Goal: Task Accomplishment & Management: Manage account settings

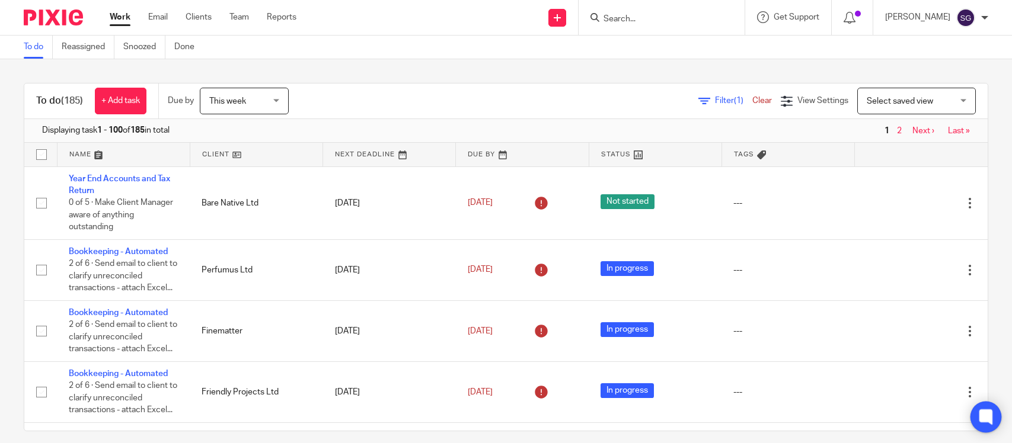
click at [984, 426] on icon at bounding box center [986, 418] width 20 height 20
click at [988, 21] on div at bounding box center [984, 17] width 7 height 7
click at [944, 61] on span "Email integration" at bounding box center [955, 64] width 62 height 8
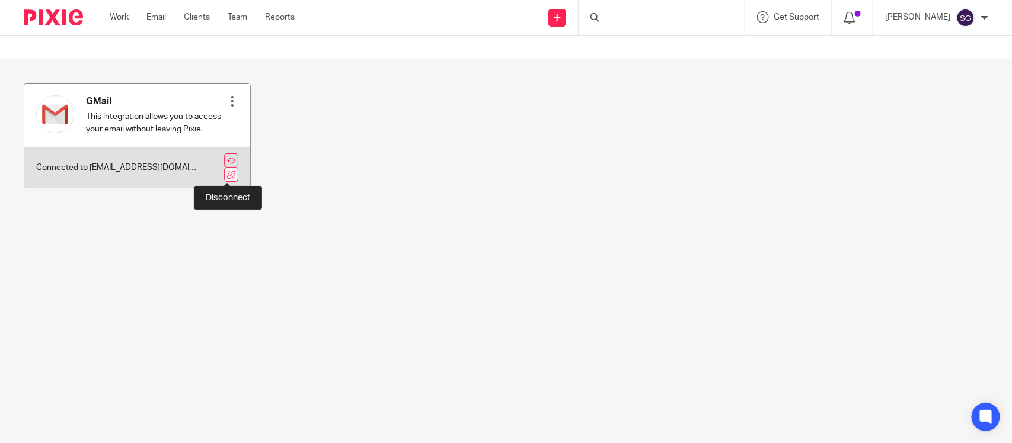
click at [225, 173] on link at bounding box center [231, 175] width 14 height 14
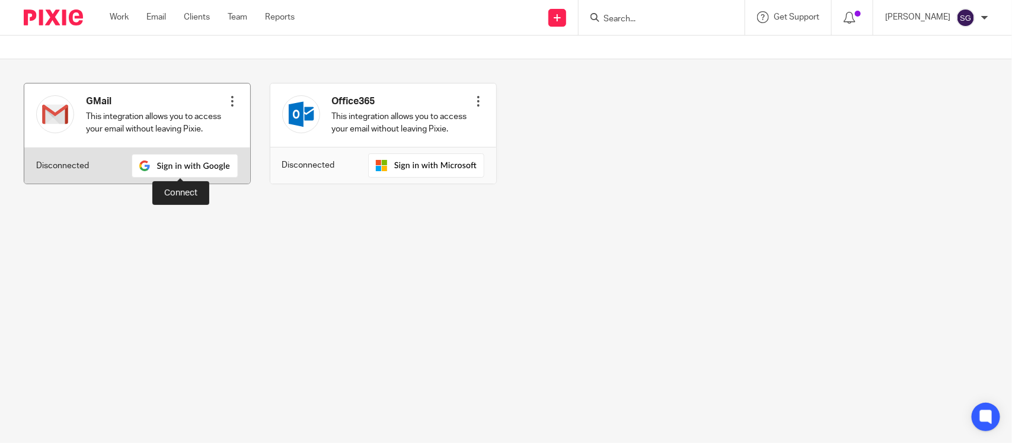
click at [212, 159] on img at bounding box center [185, 166] width 107 height 24
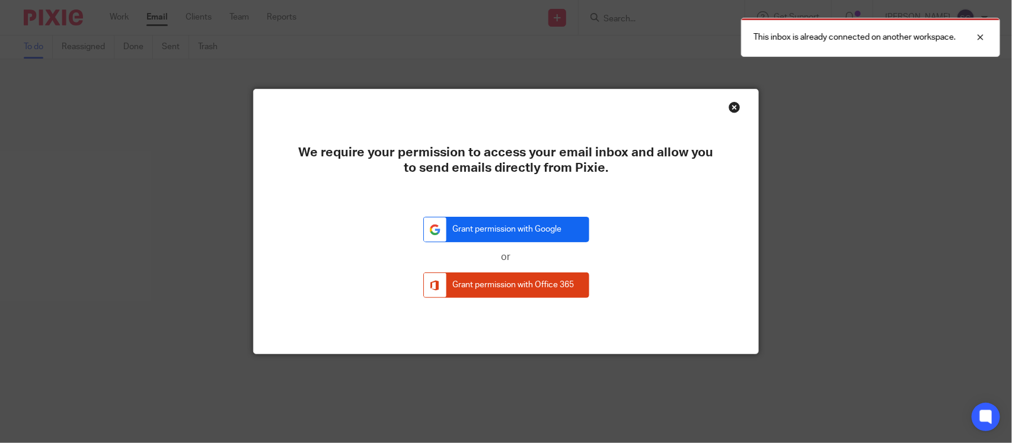
click at [518, 235] on link "Grant permission with Google" at bounding box center [506, 229] width 166 height 25
click at [730, 110] on div "Close this dialog window" at bounding box center [735, 107] width 12 height 12
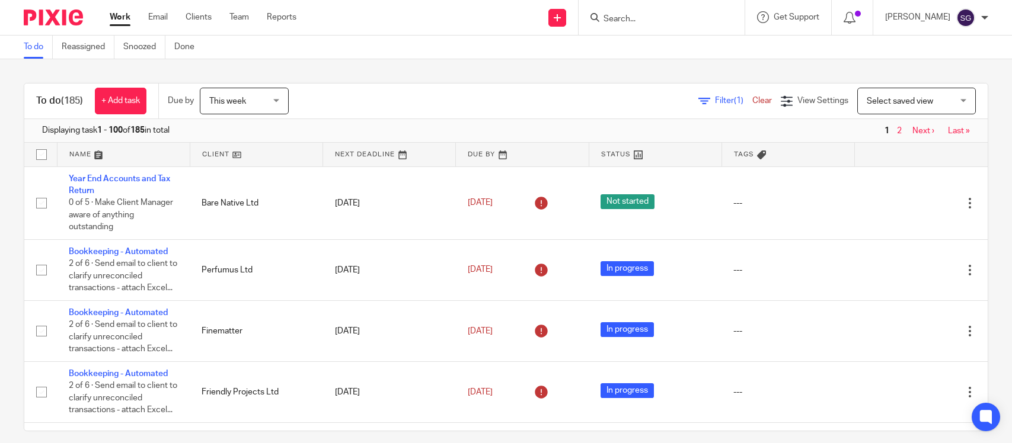
click at [970, 12] on img at bounding box center [965, 17] width 19 height 19
click at [966, 60] on span "Email integration" at bounding box center [955, 64] width 62 height 8
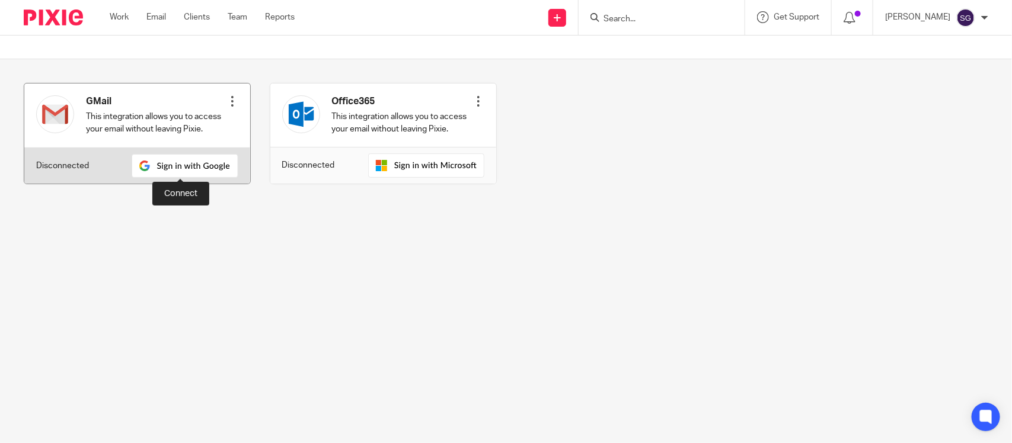
click at [212, 164] on img at bounding box center [185, 166] width 107 height 24
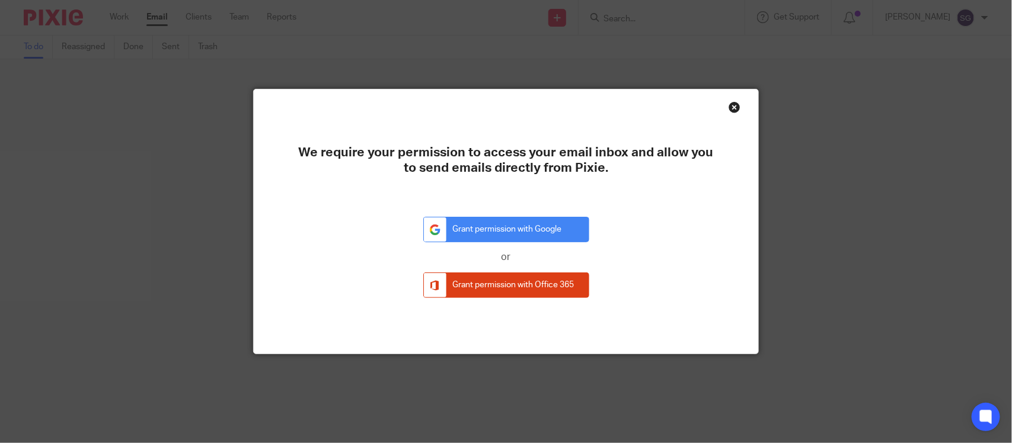
click at [729, 110] on div "Close this dialog window" at bounding box center [735, 107] width 12 height 12
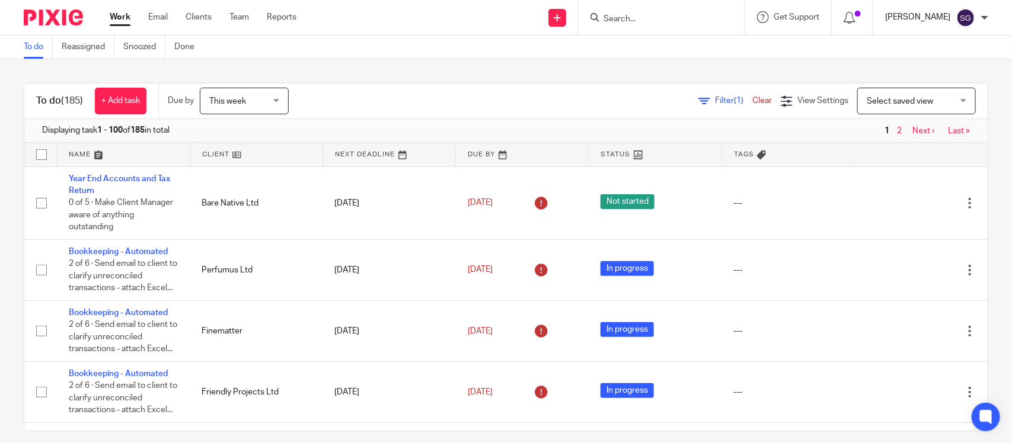
click at [915, 13] on p "[PERSON_NAME]" at bounding box center [917, 17] width 65 height 12
click at [913, 49] on icon at bounding box center [912, 47] width 9 height 9
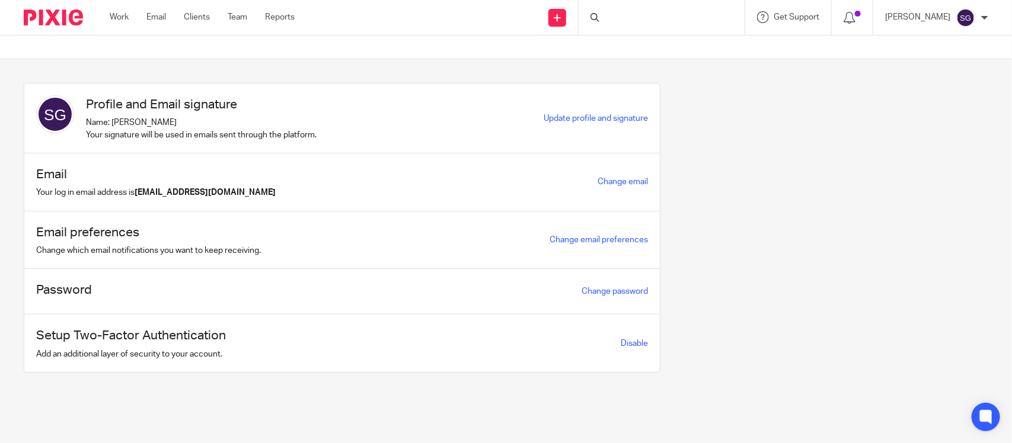
click at [972, 25] on div "[PERSON_NAME]" at bounding box center [936, 17] width 103 height 19
click at [929, 69] on li "Email integration" at bounding box center [947, 64] width 78 height 17
click at [951, 63] on span "Email integration" at bounding box center [955, 64] width 62 height 8
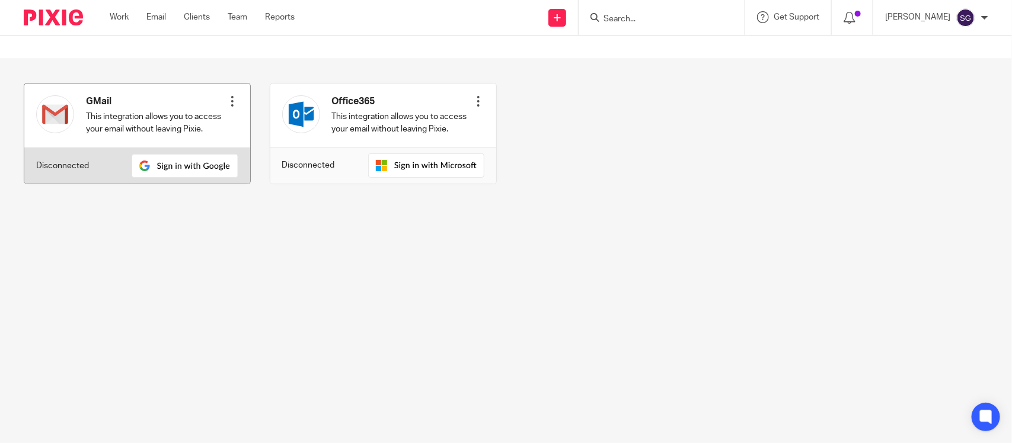
click at [226, 101] on div at bounding box center [232, 101] width 12 height 12
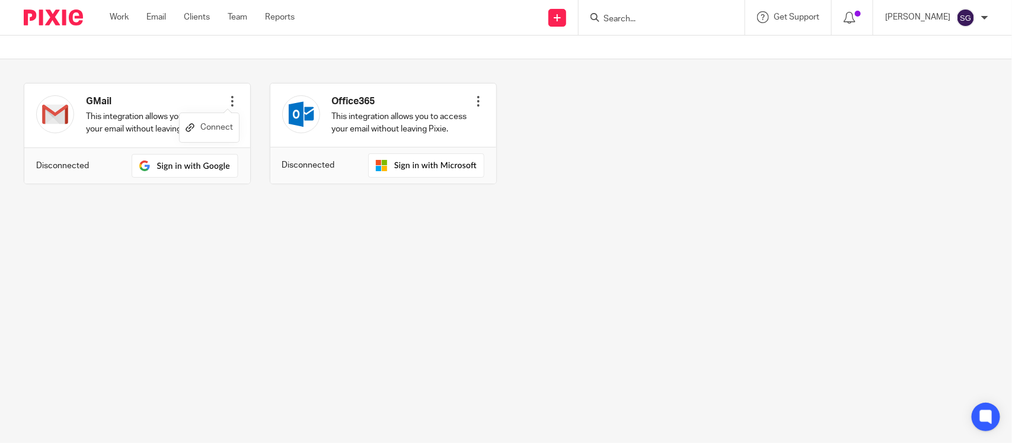
click at [224, 125] on link "Connect" at bounding box center [209, 127] width 47 height 17
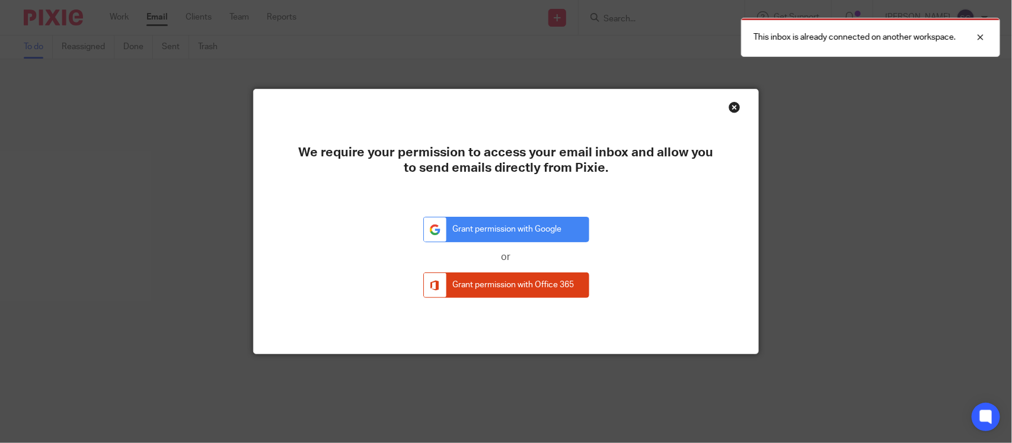
click at [729, 108] on div "Close this dialog window" at bounding box center [735, 107] width 12 height 12
